Goal: Task Accomplishment & Management: Manage account settings

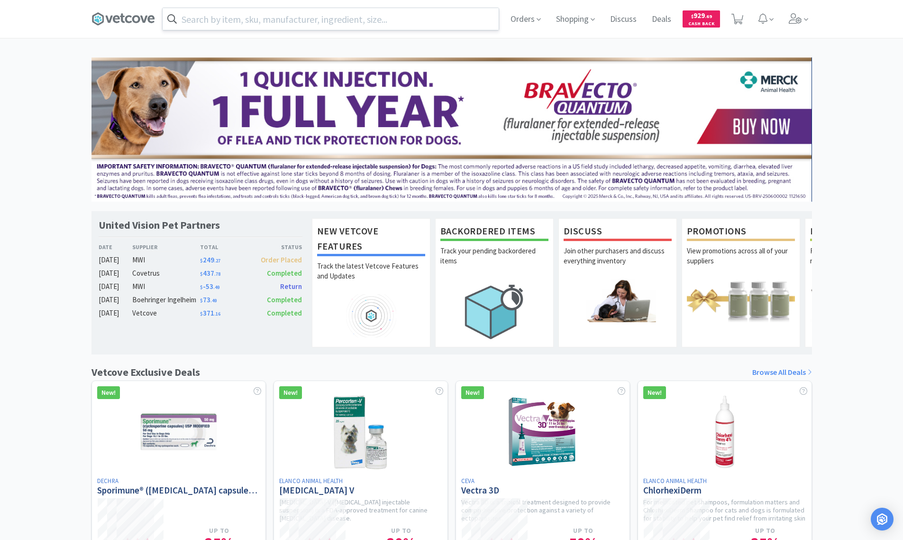
click at [374, 20] on input "text" at bounding box center [331, 19] width 336 height 22
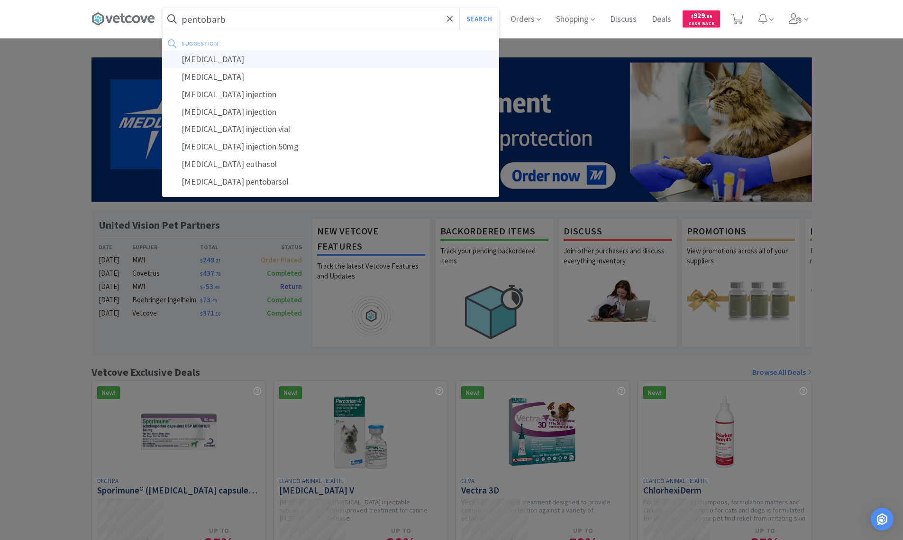
click at [236, 58] on div "[MEDICAL_DATA]" at bounding box center [331, 60] width 336 height 18
type input "[MEDICAL_DATA]"
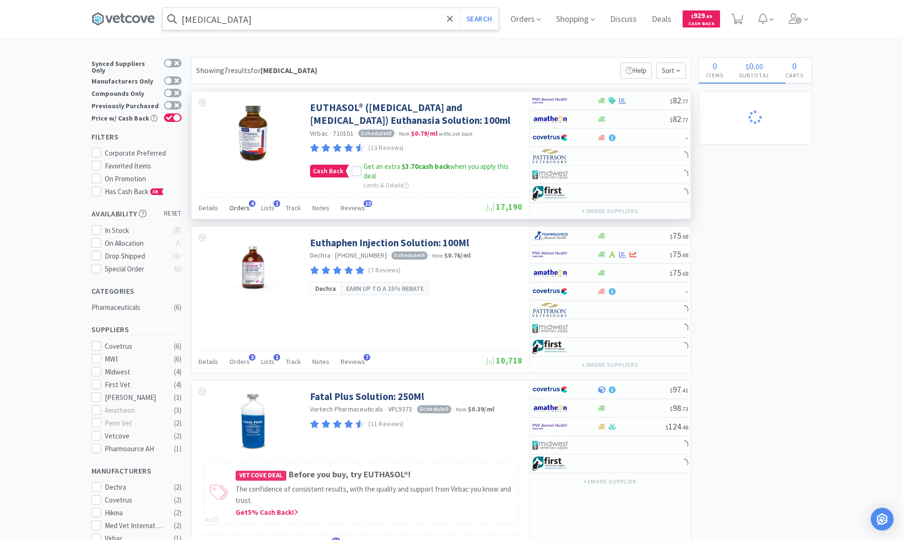
click at [245, 204] on span "Orders" at bounding box center [239, 207] width 20 height 9
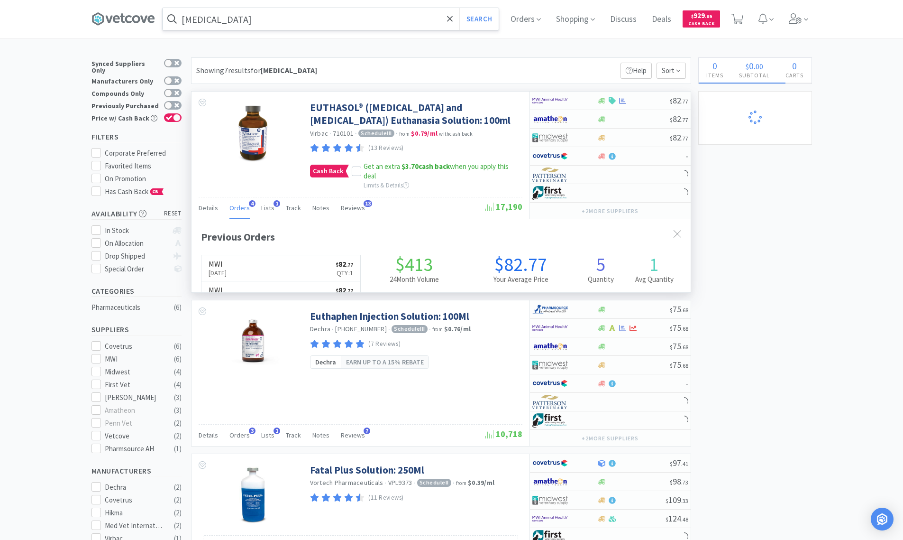
scroll to position [245, 499]
select select "2"
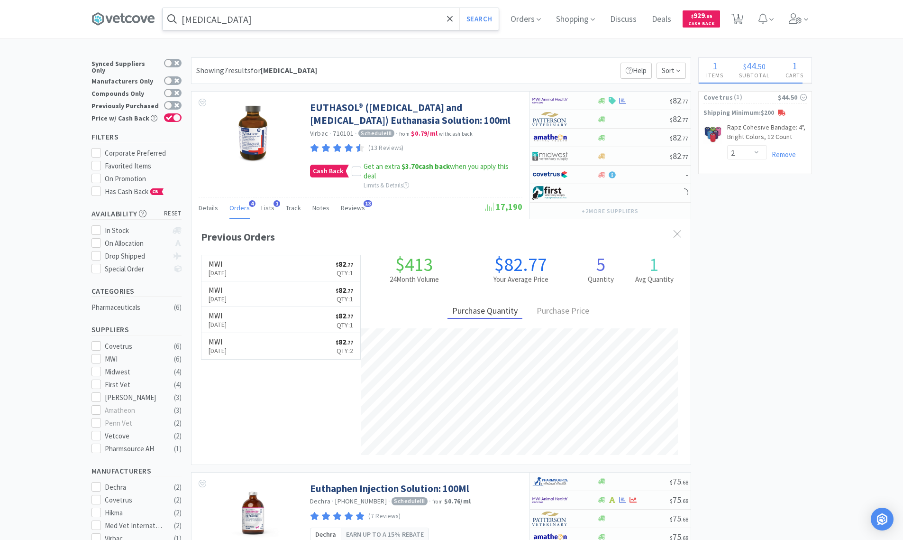
select select "2"
select select "3"
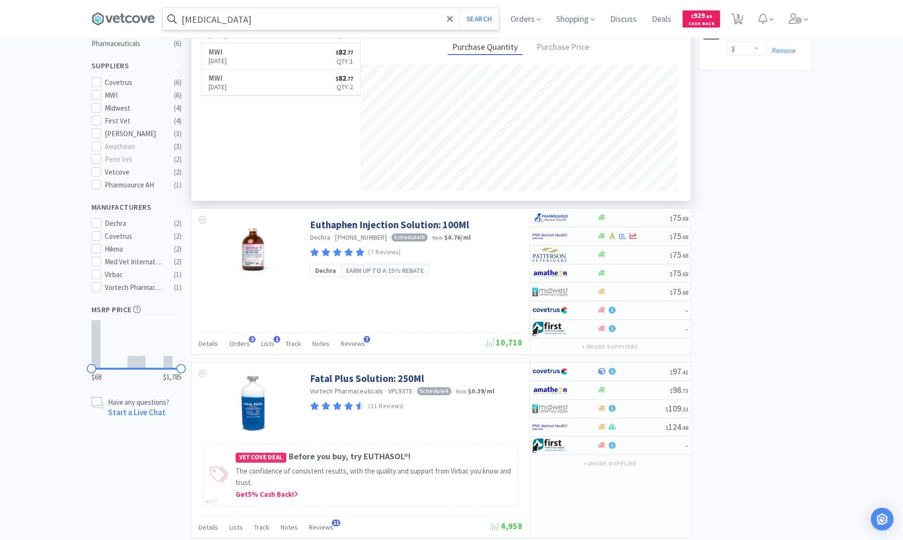
scroll to position [268, 0]
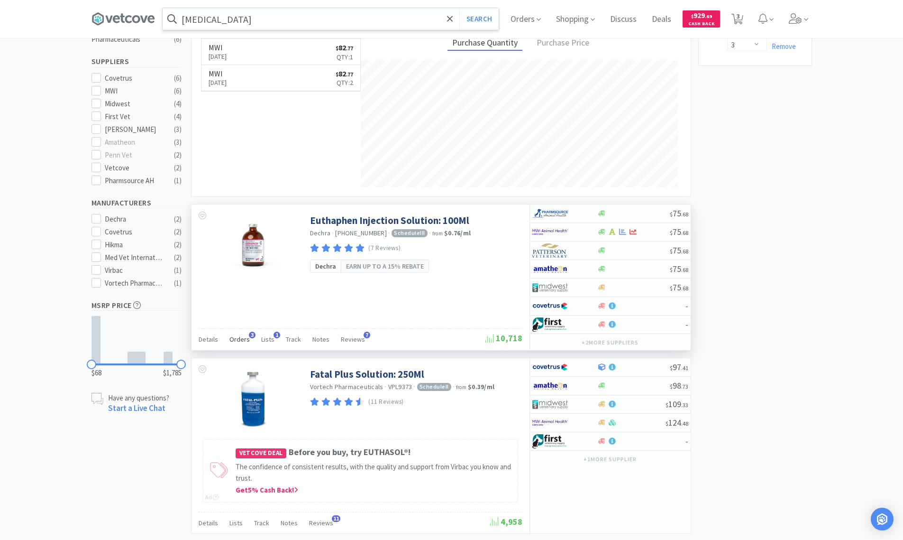
click at [238, 337] on span "Orders" at bounding box center [239, 339] width 20 height 9
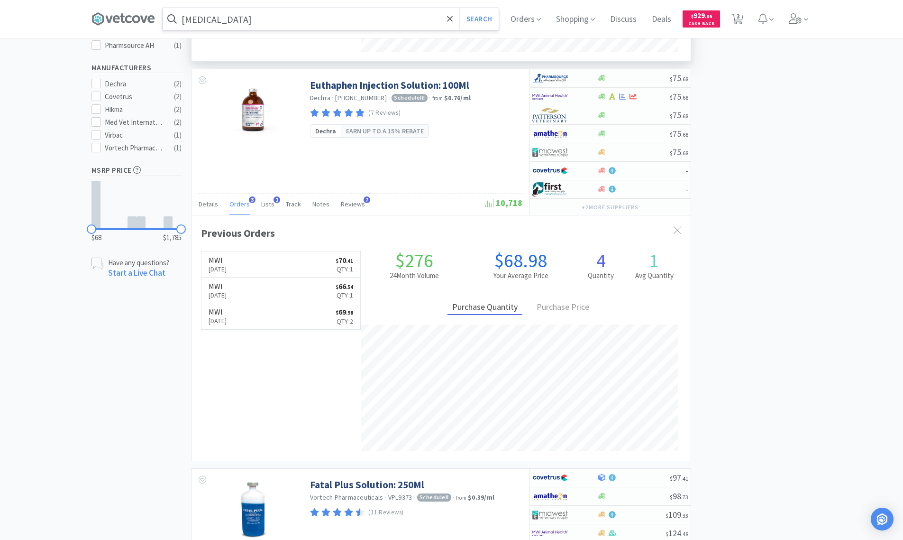
scroll to position [429, 0]
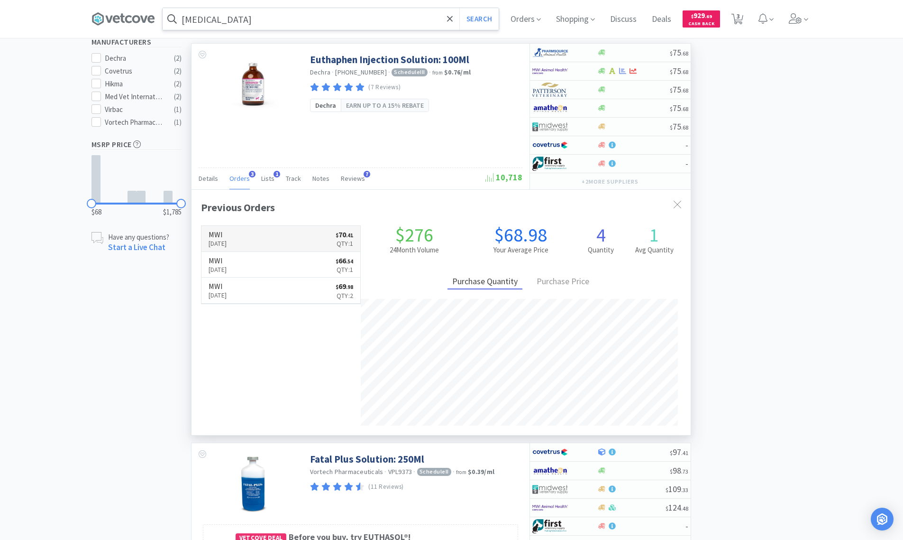
click at [285, 233] on link "MWI [DATE] $ 70 . 41 Qty: 1" at bounding box center [280, 239] width 159 height 26
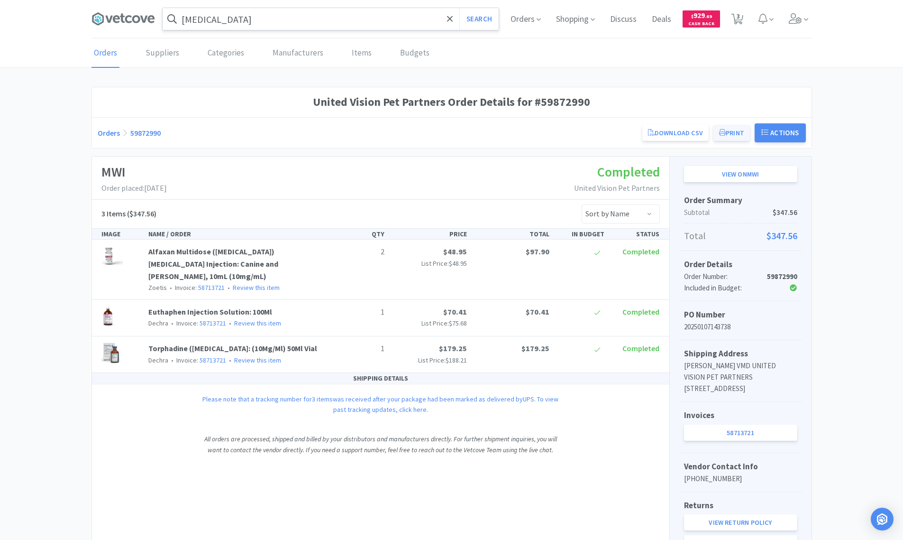
click at [727, 134] on button "Print" at bounding box center [732, 133] width 37 height 16
select select "2"
select select "3"
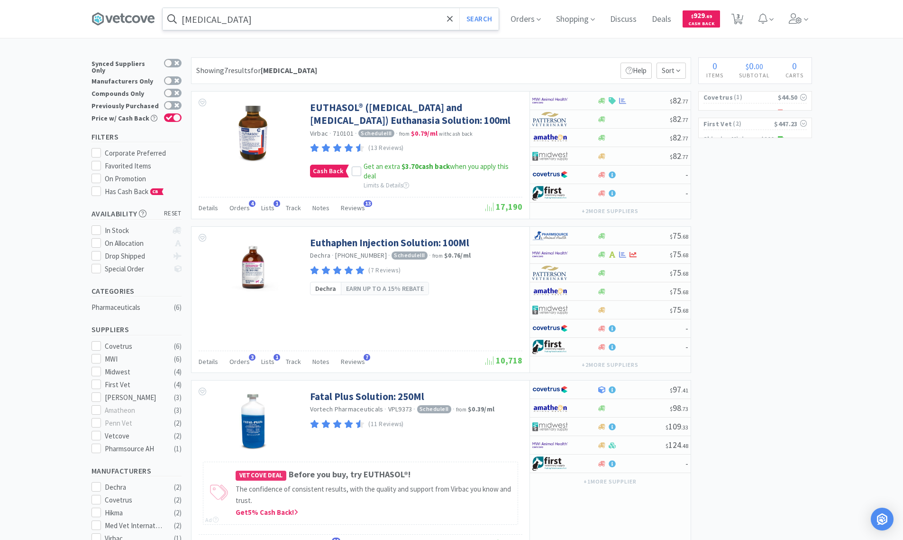
scroll to position [429, 0]
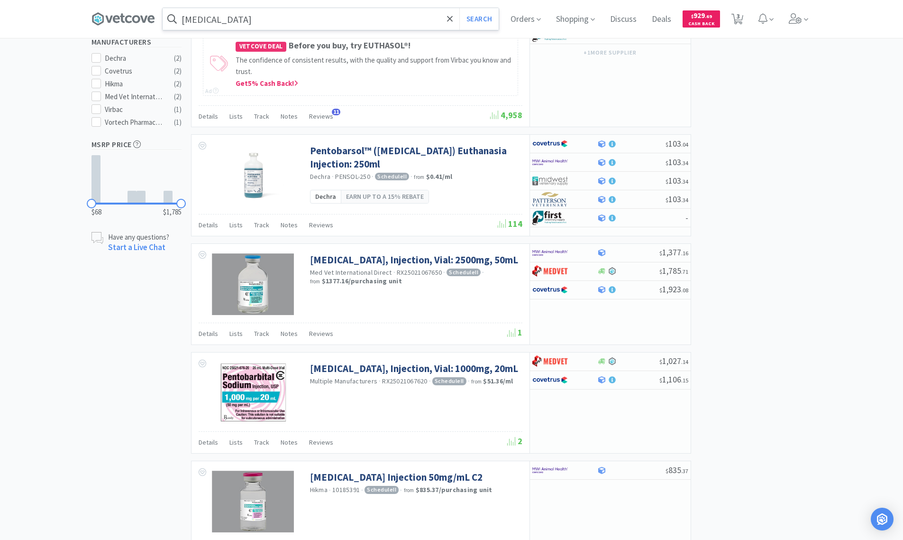
click at [328, 21] on input "[MEDICAL_DATA]" at bounding box center [331, 19] width 336 height 22
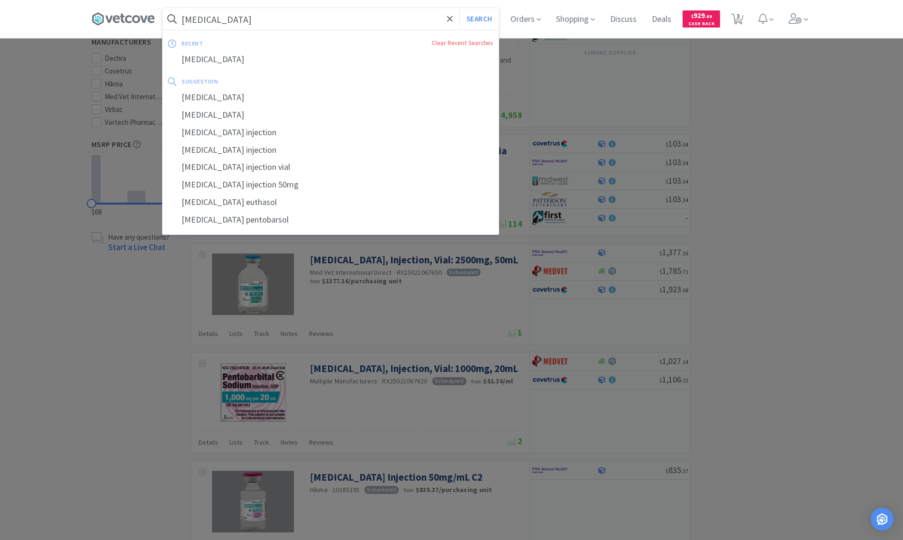
click at [459, 8] on button "Search" at bounding box center [478, 19] width 39 height 22
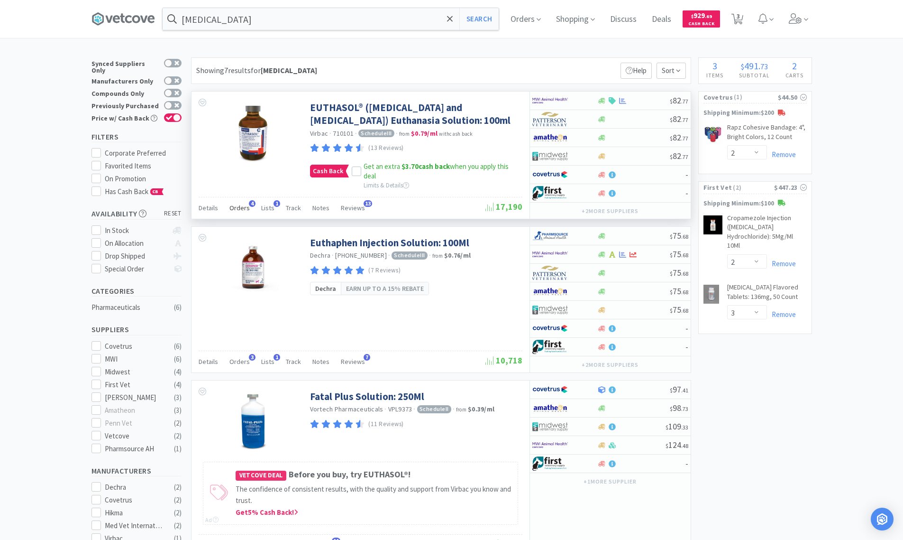
click at [245, 207] on span "Orders" at bounding box center [239, 207] width 20 height 9
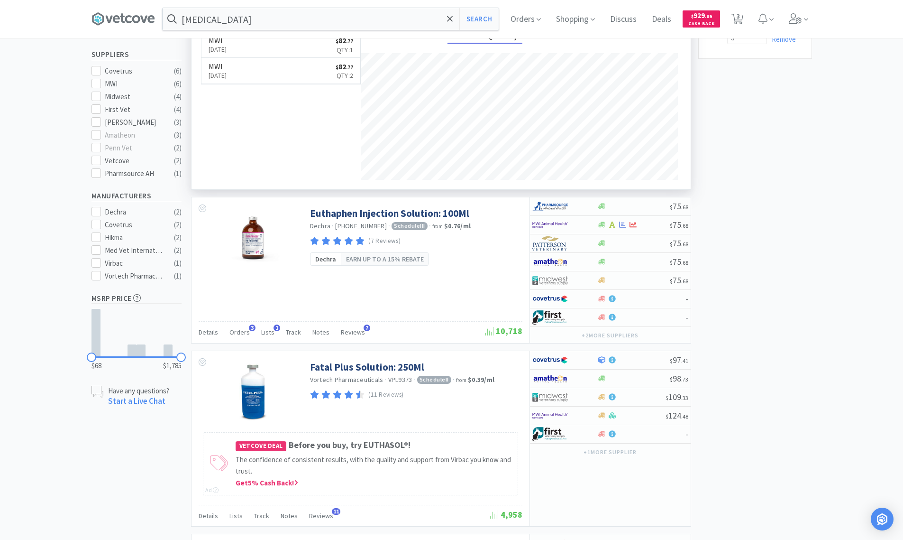
scroll to position [301, 0]
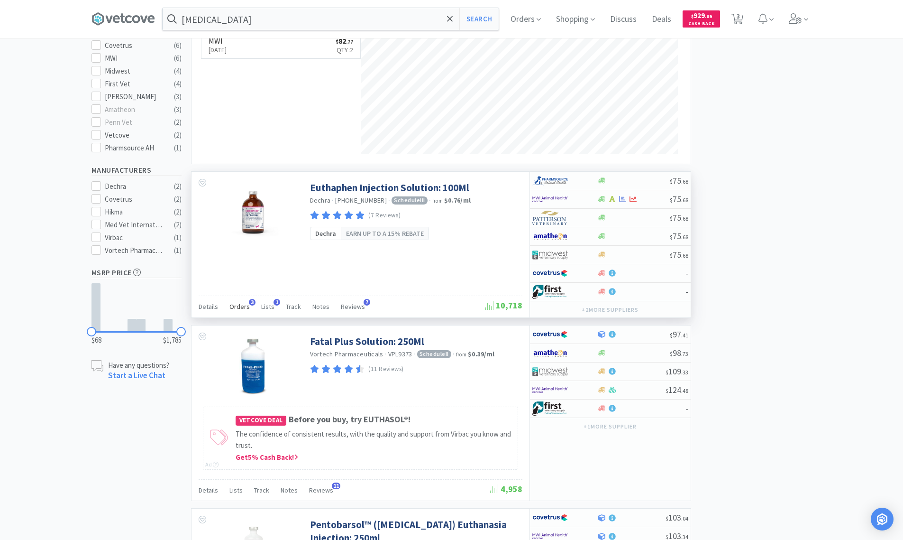
click at [243, 304] on span "Orders" at bounding box center [239, 306] width 20 height 9
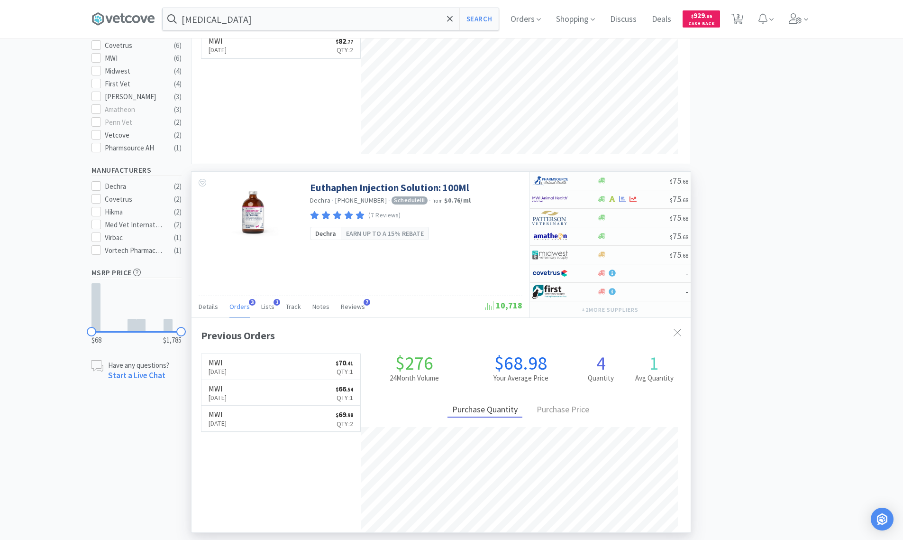
scroll to position [245, 499]
click at [227, 396] on p "[DATE]" at bounding box center [218, 397] width 18 height 10
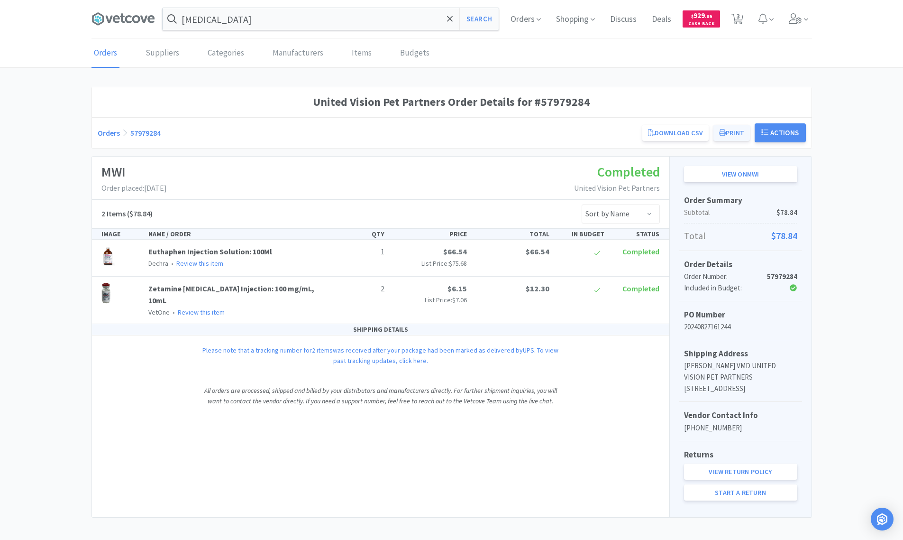
click at [725, 133] on button "Print" at bounding box center [732, 133] width 37 height 16
click at [686, 129] on link "Download CSV" at bounding box center [675, 133] width 66 height 16
click at [732, 132] on button "Print" at bounding box center [732, 133] width 37 height 16
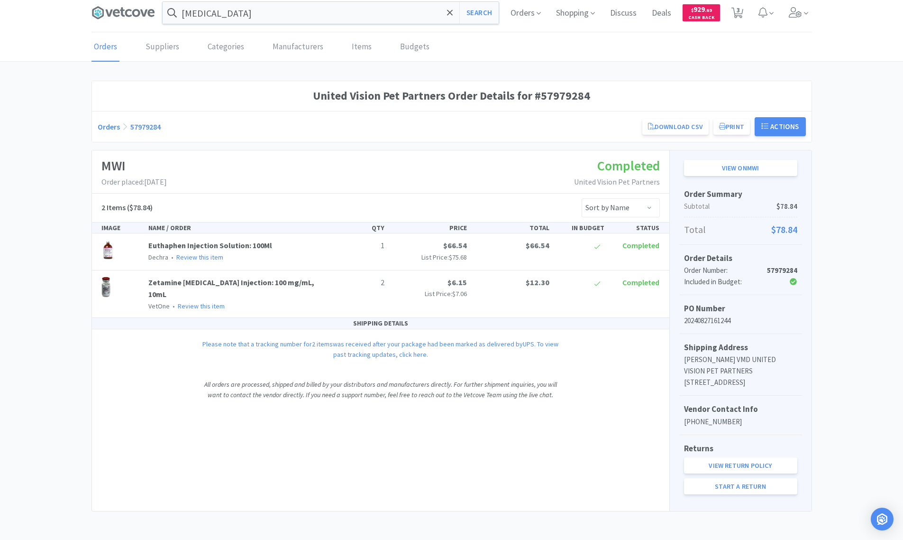
select select "2"
select select "3"
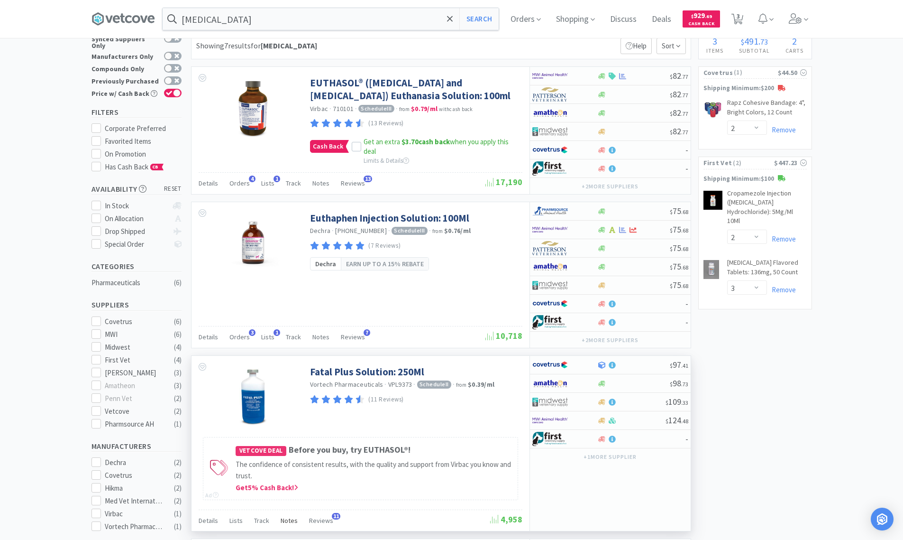
scroll to position [15, 0]
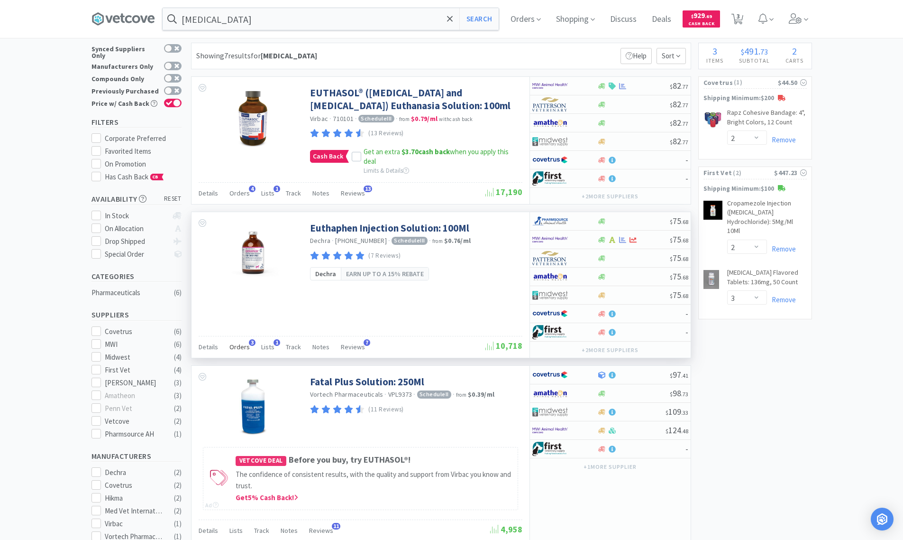
click at [244, 346] on span "Orders" at bounding box center [239, 346] width 20 height 9
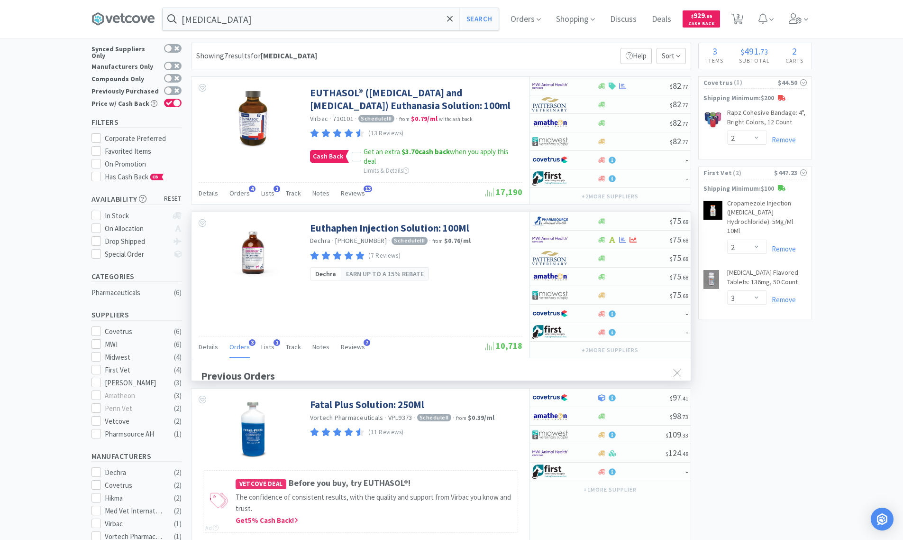
scroll to position [245, 499]
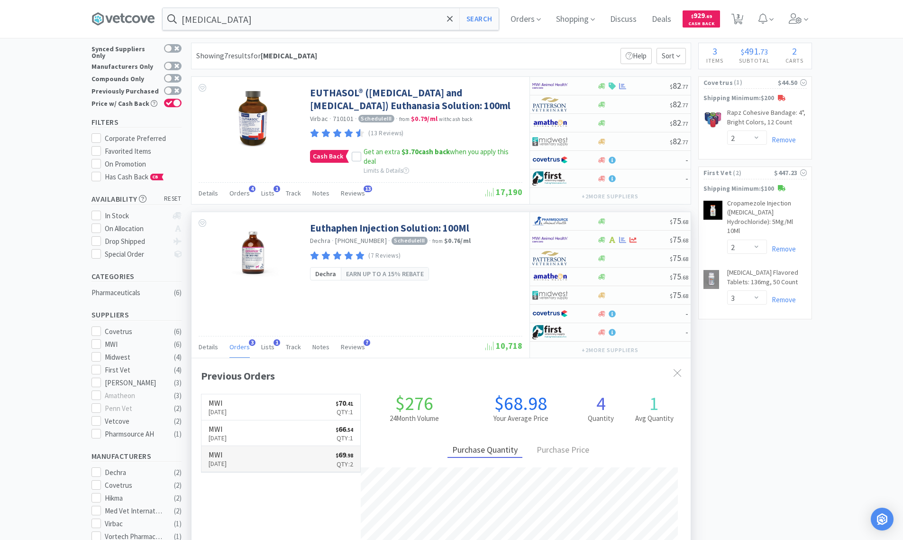
click at [251, 459] on link "MWI [DATE] $ 69 . 98 Qty: 2" at bounding box center [280, 459] width 159 height 26
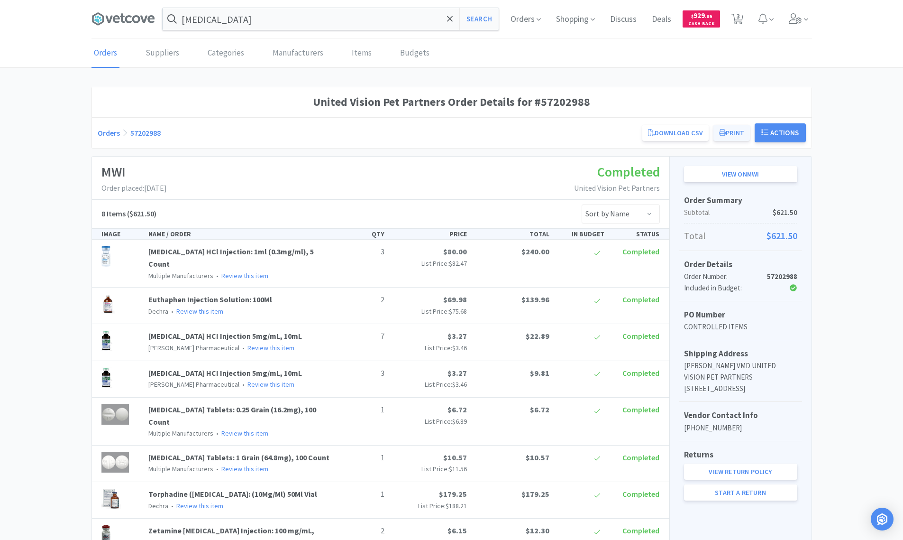
click at [727, 135] on button "Print" at bounding box center [732, 133] width 37 height 16
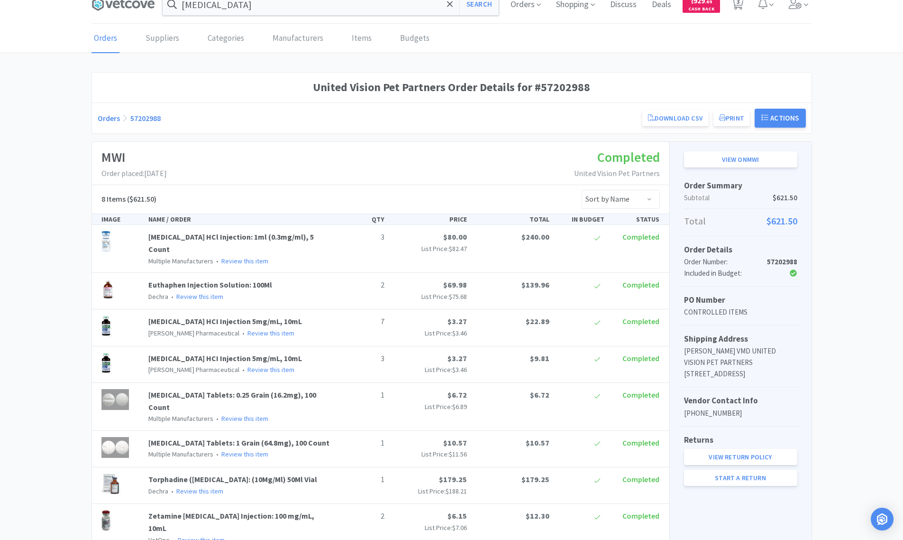
select select "2"
select select "3"
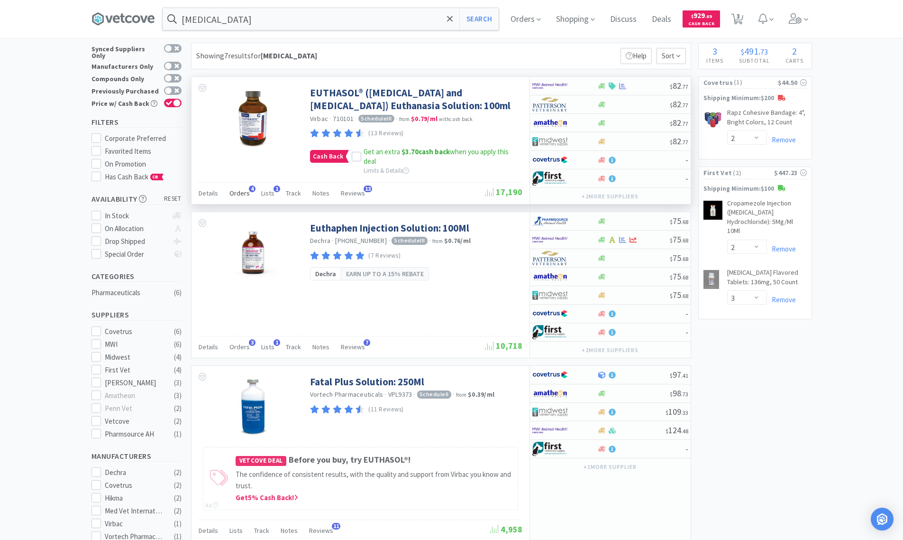
click at [241, 192] on span "Orders" at bounding box center [239, 193] width 20 height 9
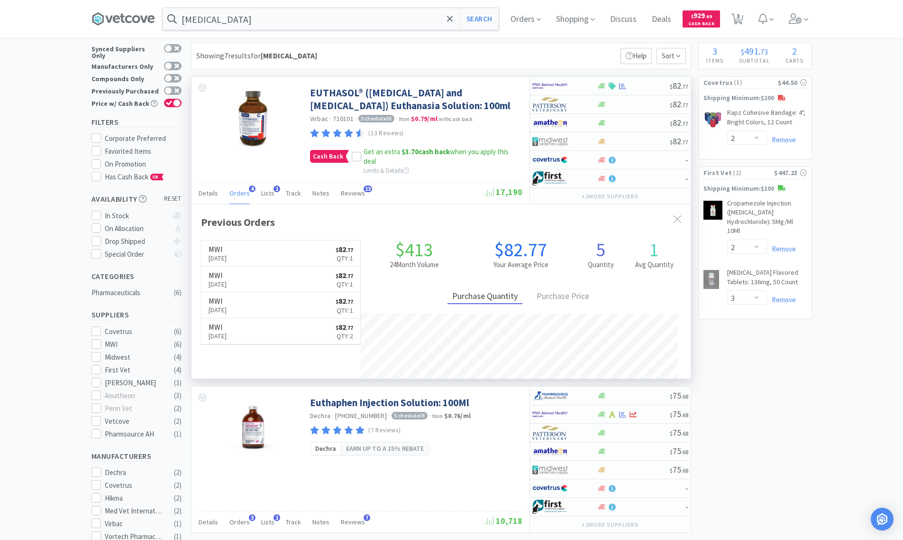
scroll to position [245, 499]
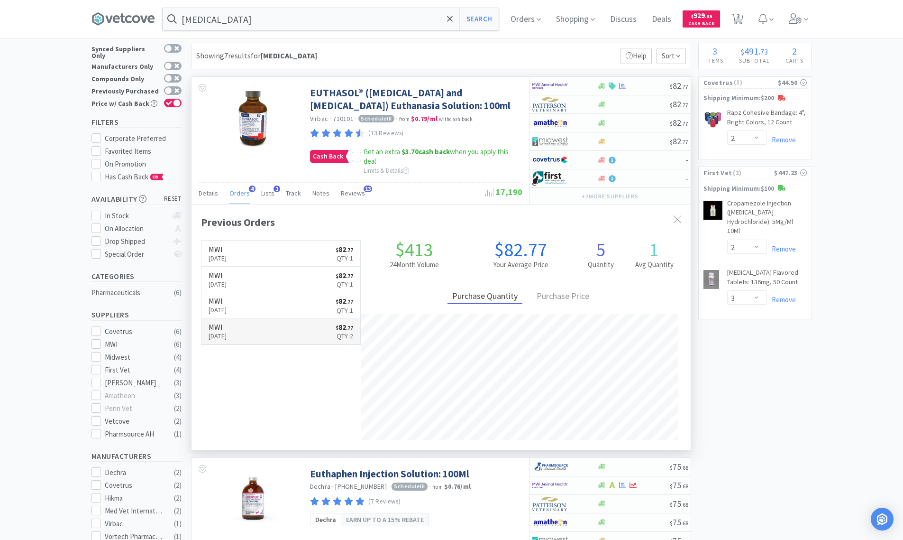
click at [254, 329] on link "MWI [DATE] $ 82 . 77 Qty: 2" at bounding box center [280, 331] width 159 height 26
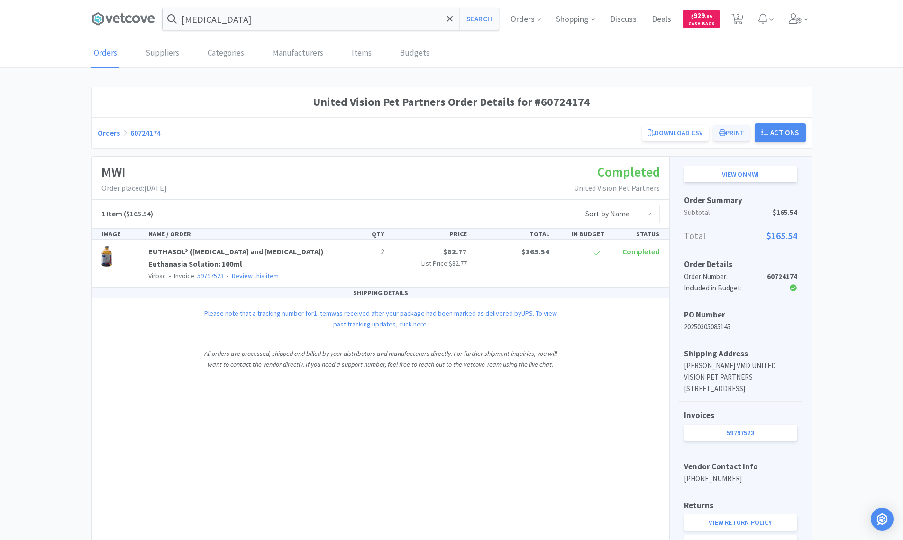
click at [731, 135] on button "Print" at bounding box center [732, 133] width 37 height 16
select select "2"
select select "3"
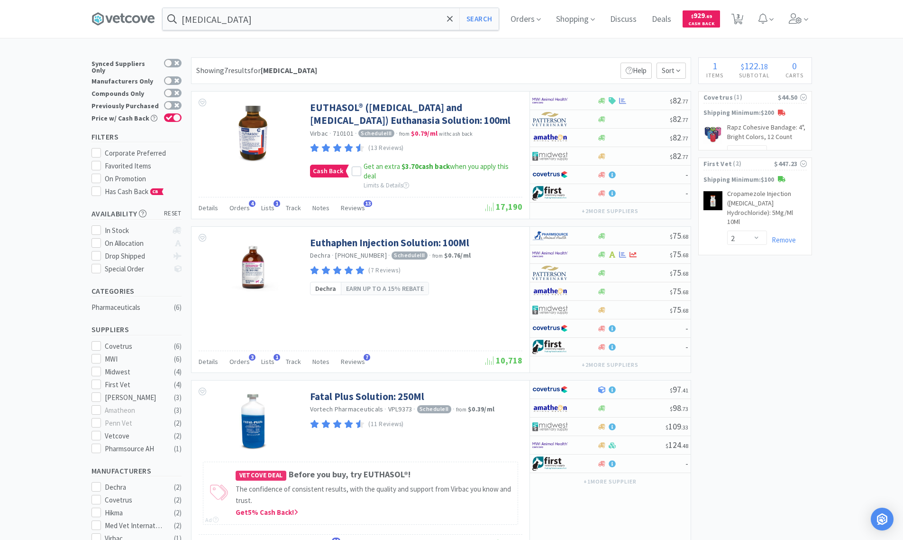
scroll to position [15, 0]
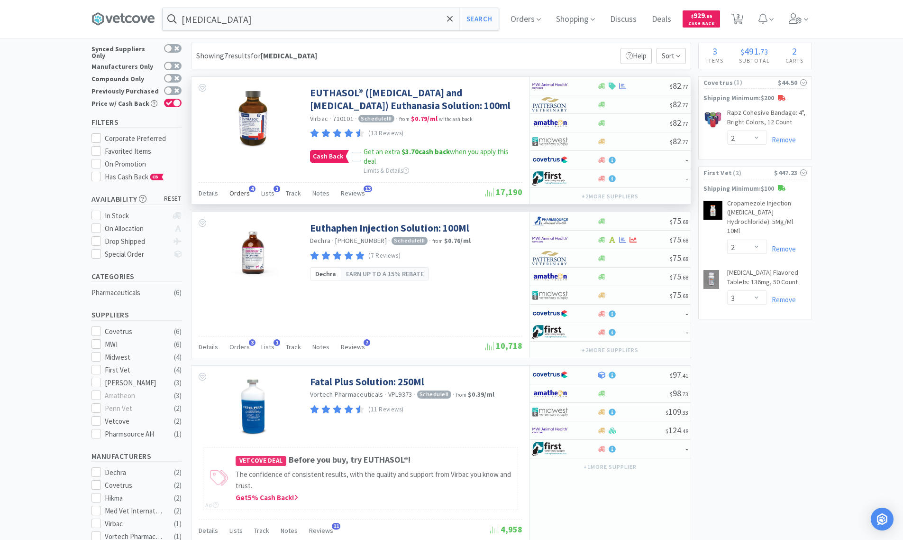
click at [235, 191] on span "Orders" at bounding box center [239, 193] width 20 height 9
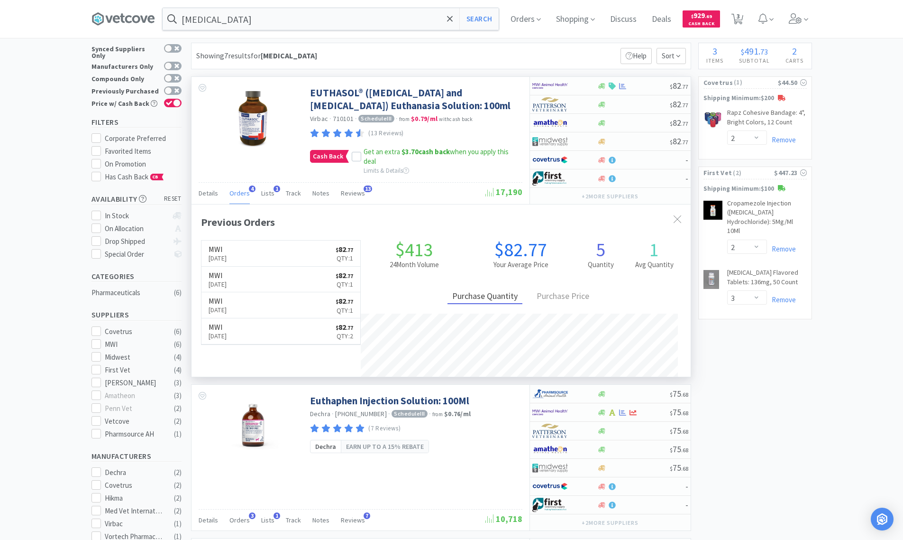
scroll to position [245, 499]
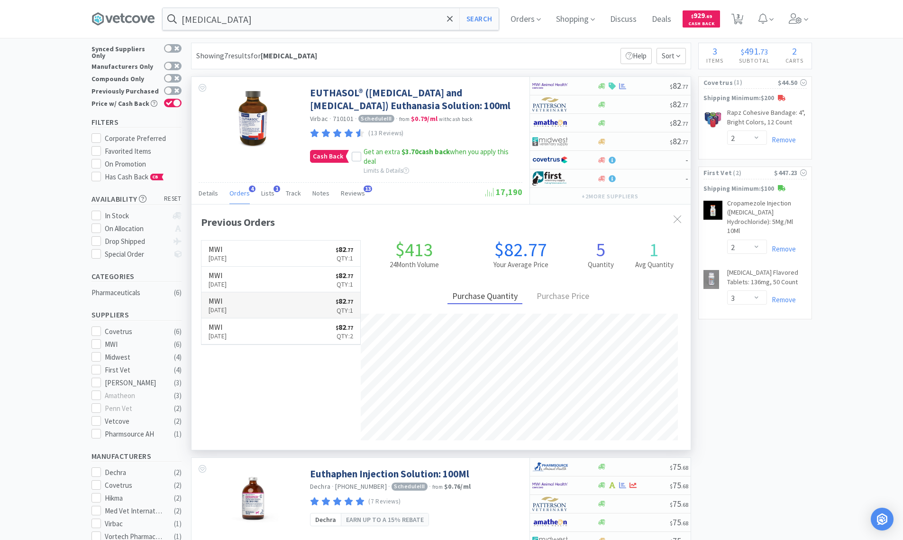
click at [227, 301] on h6 "MWI" at bounding box center [218, 301] width 18 height 8
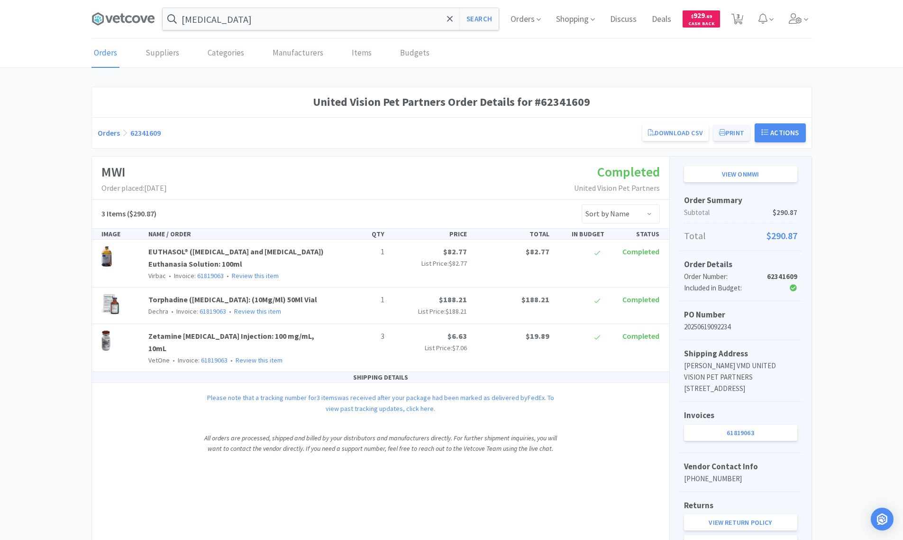
click at [735, 131] on button "Print" at bounding box center [732, 133] width 37 height 16
select select "2"
select select "3"
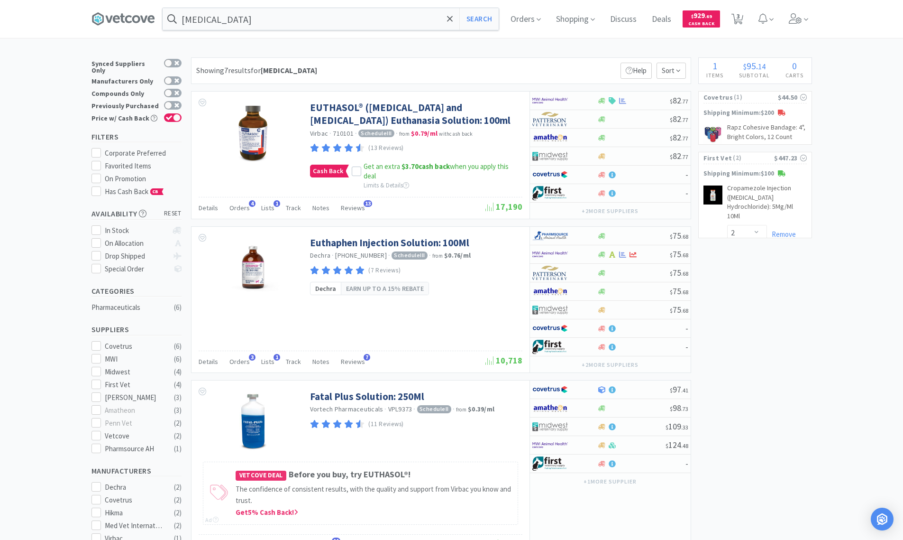
scroll to position [15, 0]
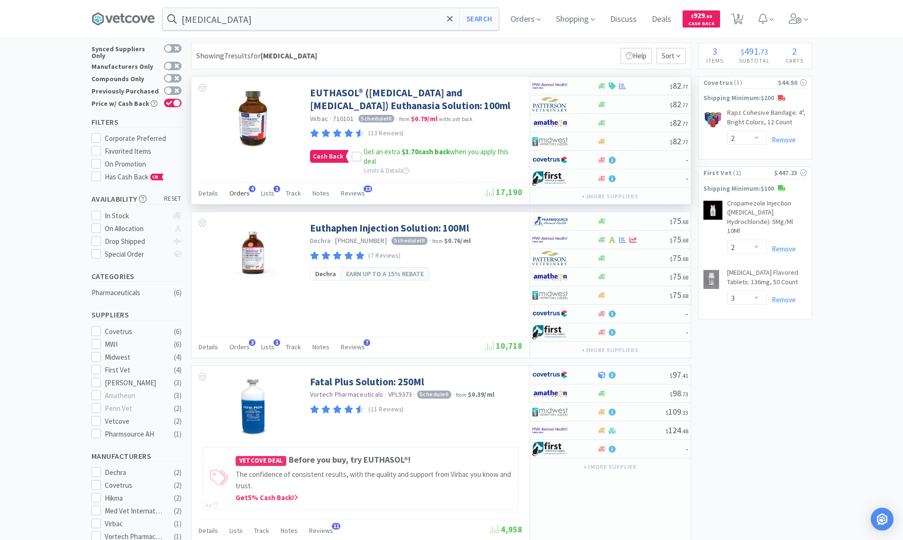
click at [244, 190] on span "Orders" at bounding box center [239, 193] width 20 height 9
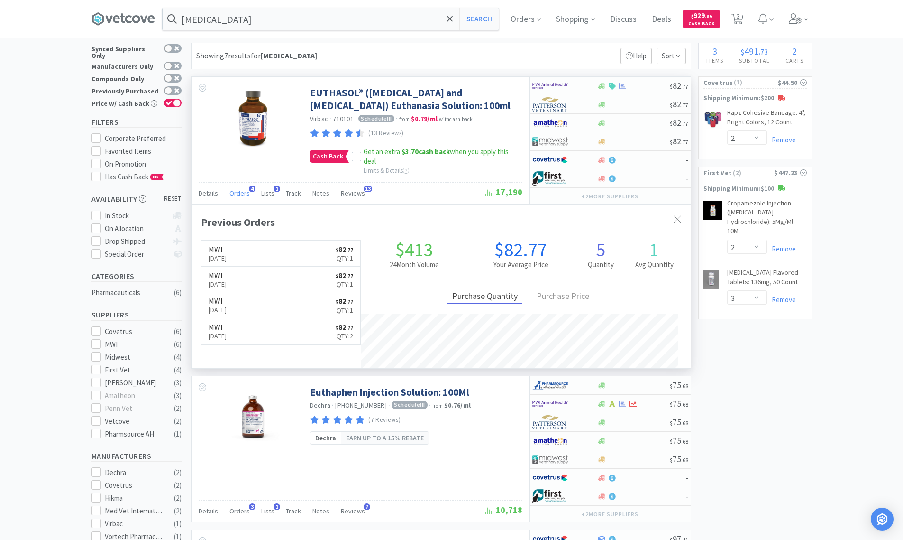
scroll to position [245, 499]
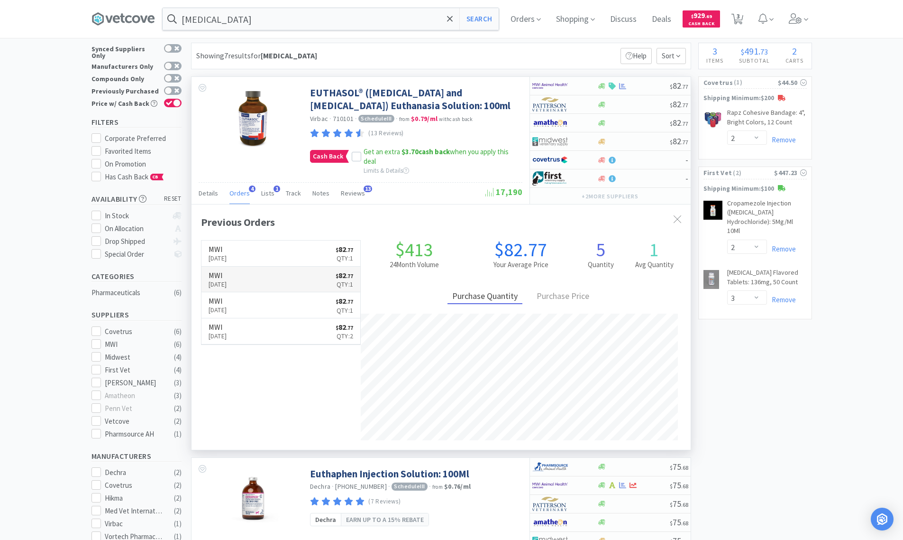
click at [227, 282] on p "[DATE]" at bounding box center [218, 284] width 18 height 10
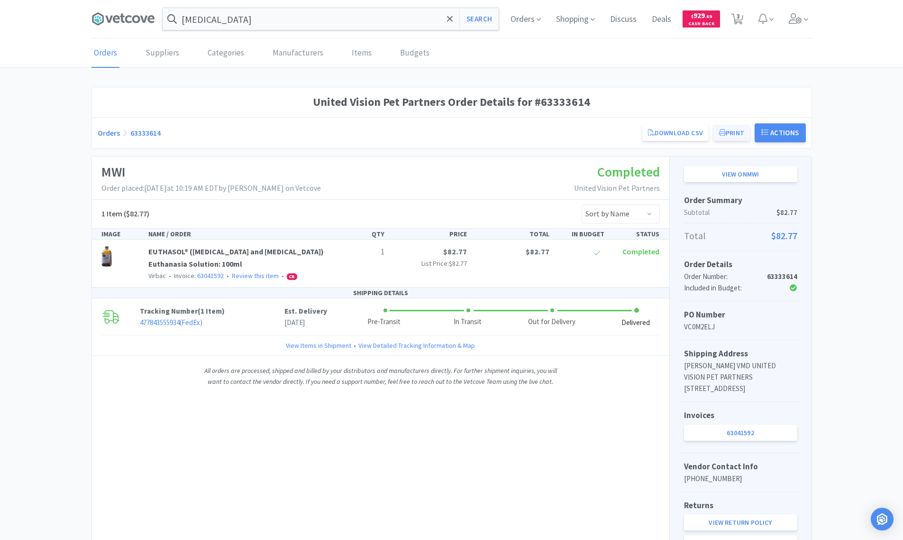
click at [725, 135] on button "Print" at bounding box center [732, 133] width 37 height 16
select select "2"
select select "3"
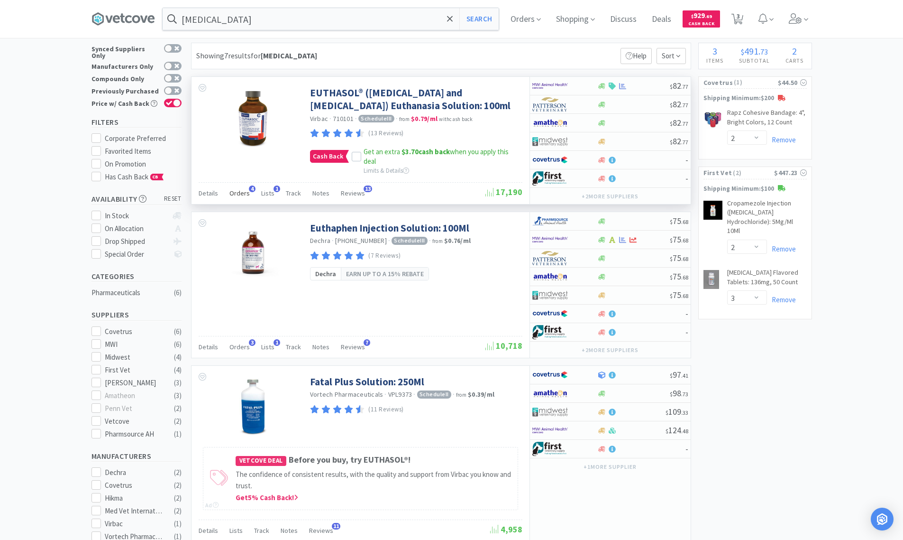
click at [236, 194] on span "Orders" at bounding box center [239, 193] width 20 height 9
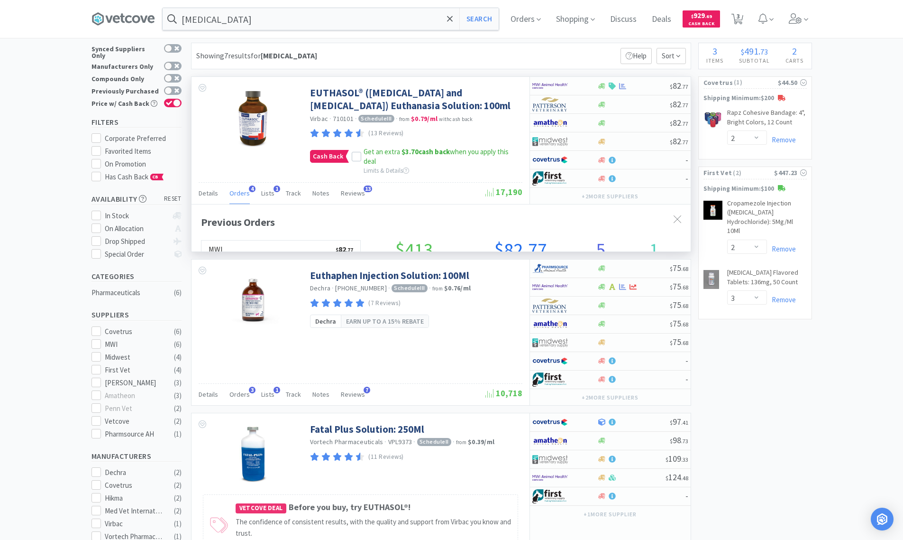
scroll to position [245, 499]
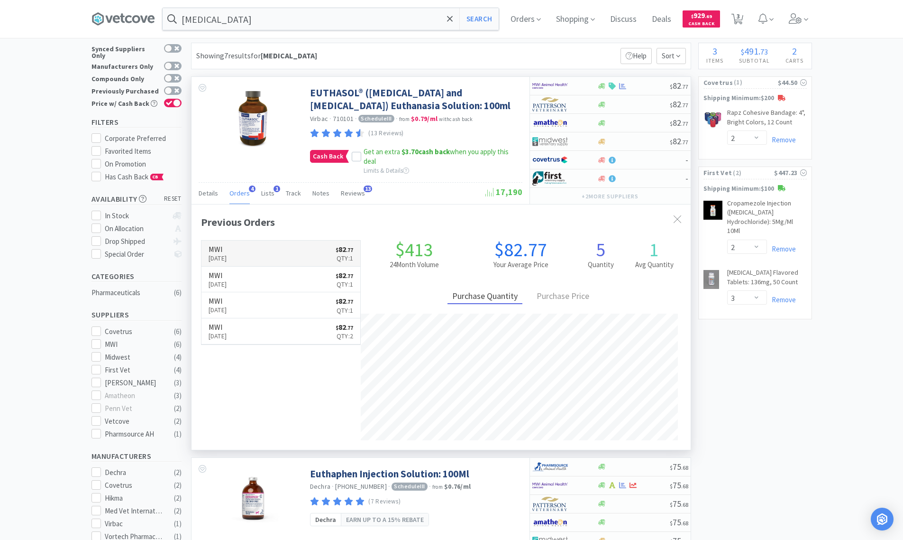
click at [227, 250] on h6 "MWI" at bounding box center [218, 249] width 18 height 8
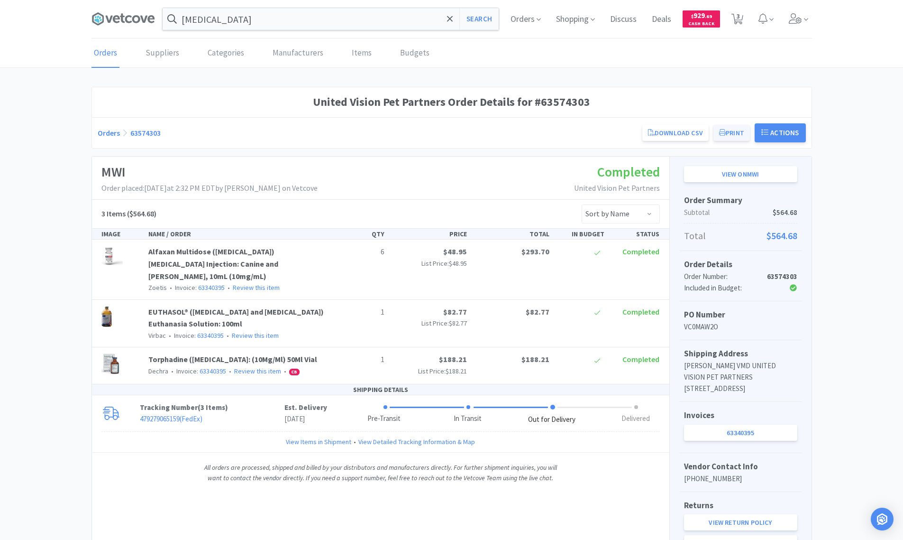
click at [732, 134] on button "Print" at bounding box center [732, 133] width 37 height 16
